Goal: Check status: Check status

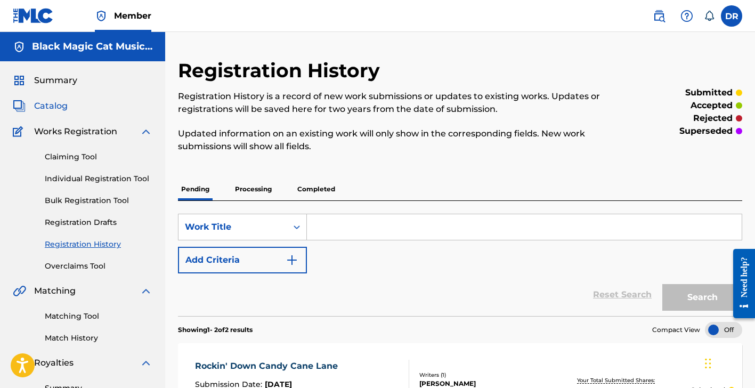
click at [54, 108] on span "Catalog" at bounding box center [51, 106] width 34 height 13
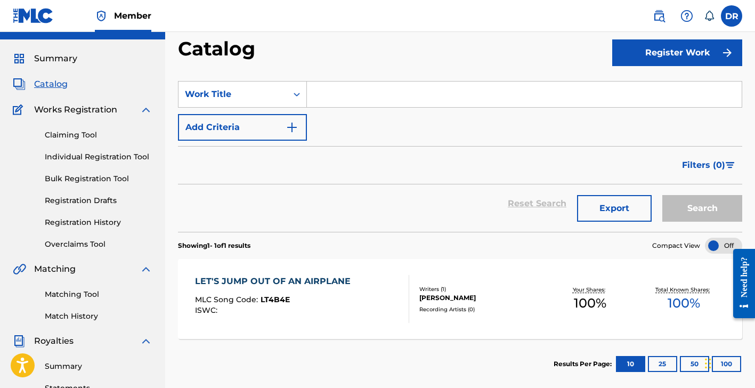
scroll to position [20, 0]
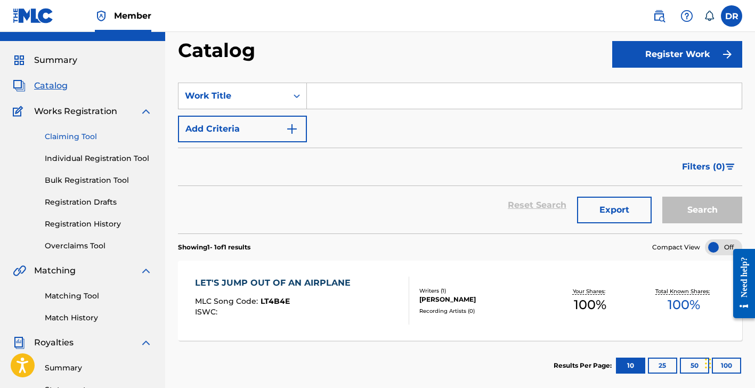
click at [86, 137] on link "Claiming Tool" at bounding box center [99, 136] width 108 height 11
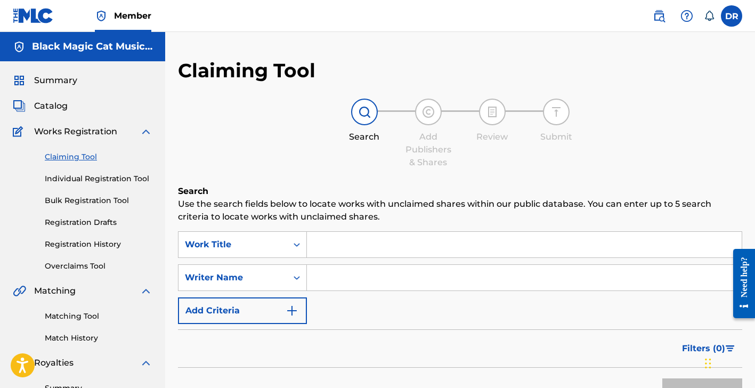
click at [58, 99] on div "Summary Catalog Works Registration Claiming Tool Individual Registration Tool B…" at bounding box center [82, 335] width 165 height 548
click at [58, 104] on span "Catalog" at bounding box center [51, 106] width 34 height 13
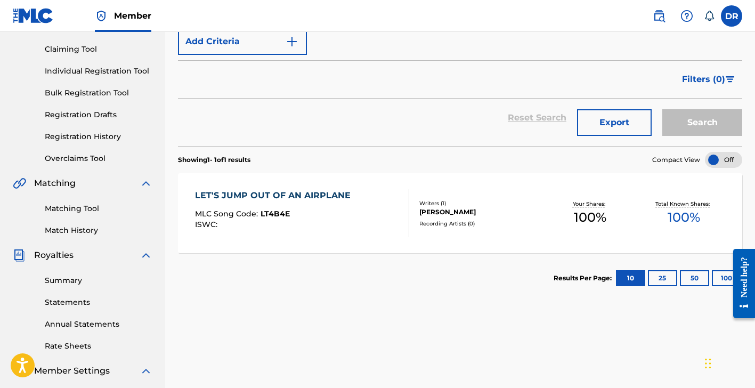
scroll to position [120, 0]
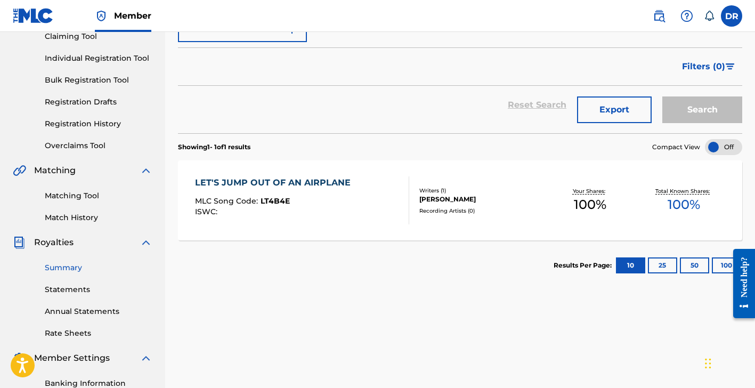
click at [69, 266] on link "Summary" at bounding box center [99, 267] width 108 height 11
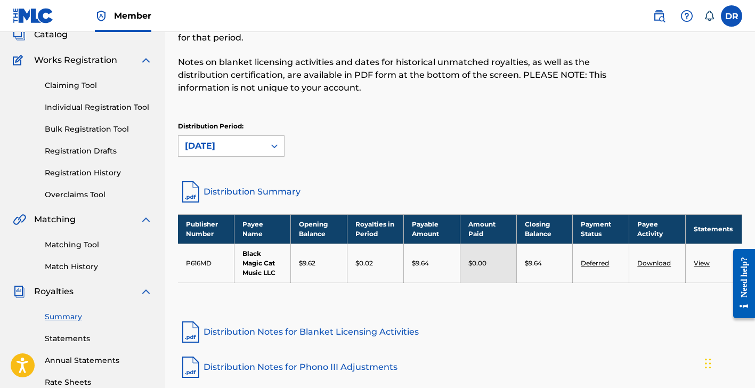
scroll to position [73, 0]
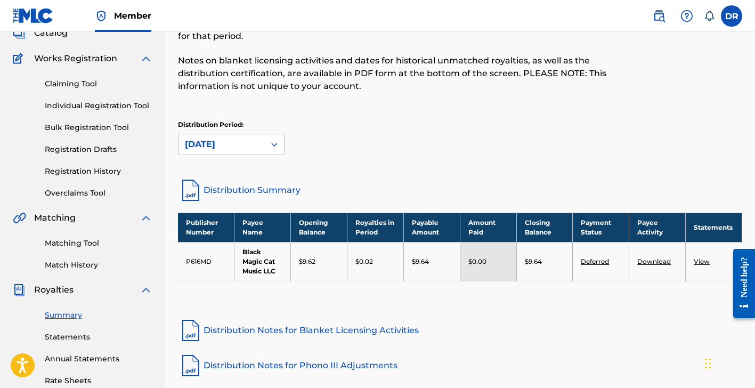
click at [598, 263] on link "Deferred" at bounding box center [595, 261] width 28 height 8
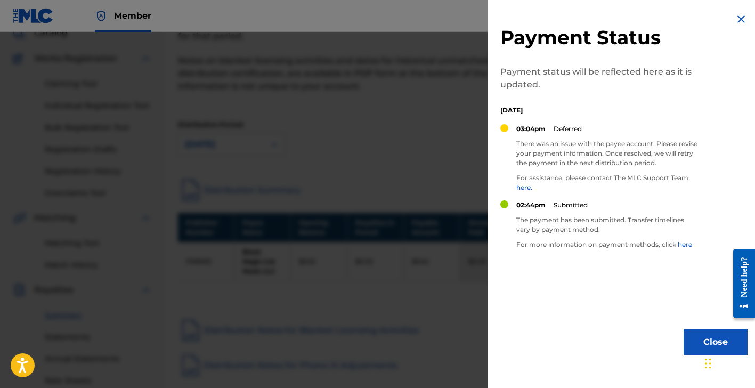
click at [685, 242] on link "here" at bounding box center [685, 244] width 14 height 8
click at [738, 19] on img at bounding box center [741, 19] width 13 height 13
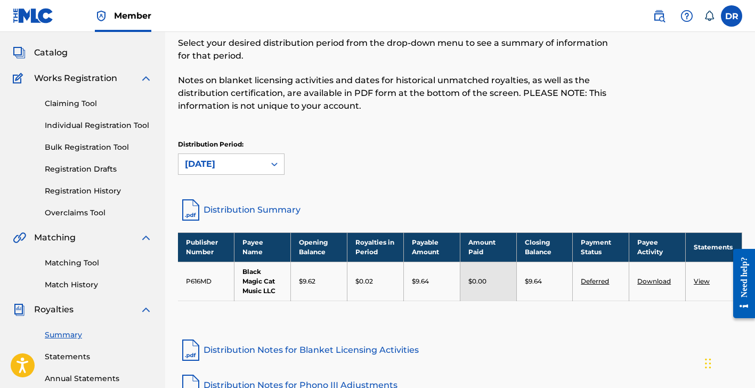
scroll to position [52, 0]
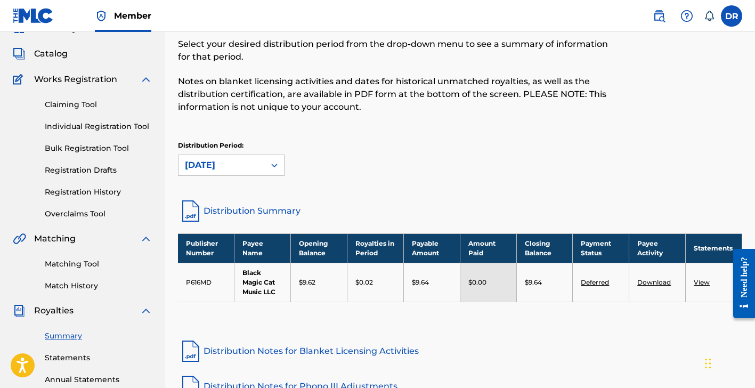
click at [596, 281] on link "Deferred" at bounding box center [595, 282] width 28 height 8
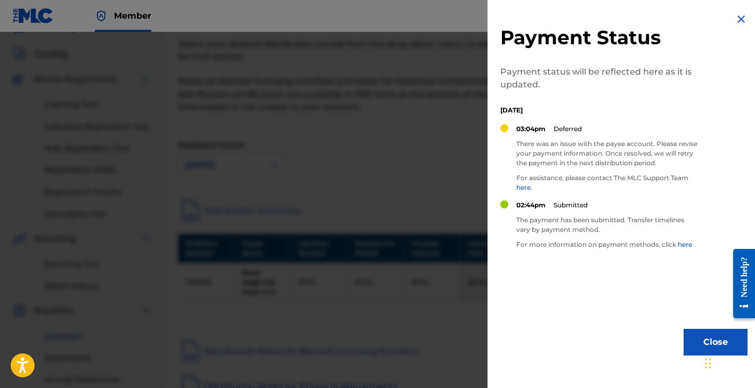
click at [527, 208] on p "02:44pm" at bounding box center [530, 205] width 29 height 10
click at [528, 218] on p "The payment has been submitted. Transfer timelines vary by payment method." at bounding box center [606, 224] width 181 height 19
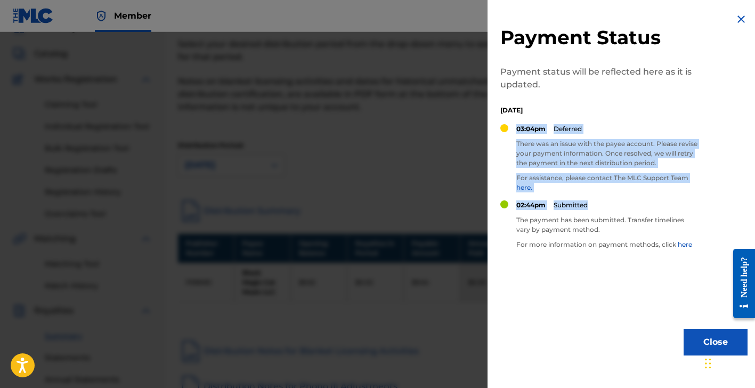
drag, startPoint x: 514, startPoint y: 200, endPoint x: 554, endPoint y: 211, distance: 41.4
click at [554, 211] on div "Payment Status Payment status will be reflected here as it is updated. [DATE] 0…" at bounding box center [624, 184] width 273 height 368
click at [554, 211] on div "02:44pm Submitted" at bounding box center [606, 209] width 181 height 18
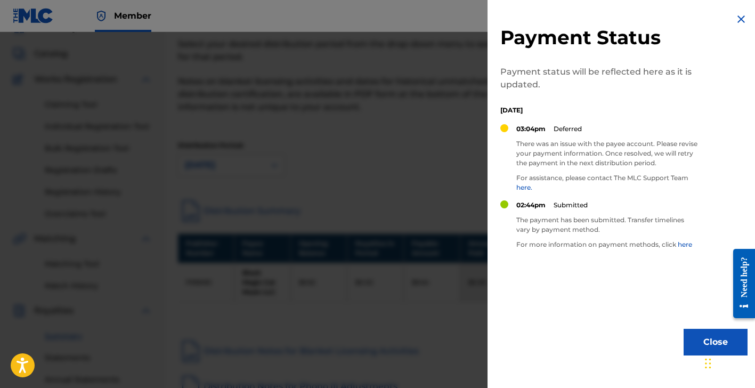
click at [735, 19] on img at bounding box center [741, 19] width 13 height 13
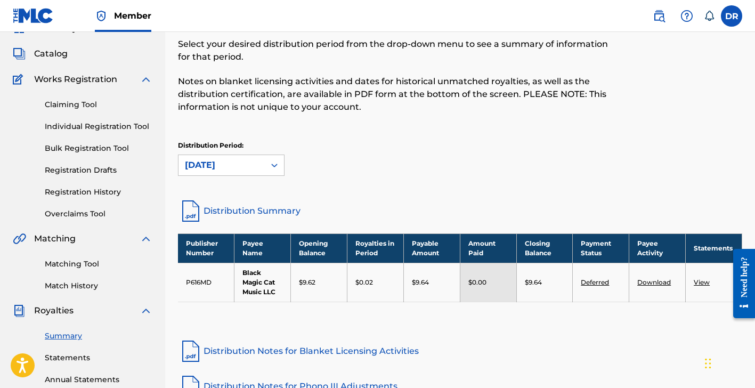
click at [702, 283] on link "View" at bounding box center [702, 282] width 16 height 8
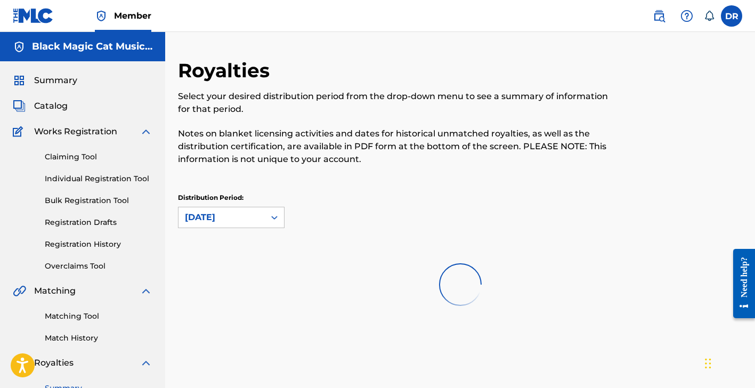
scroll to position [52, 0]
